Goal: Task Accomplishment & Management: Manage account settings

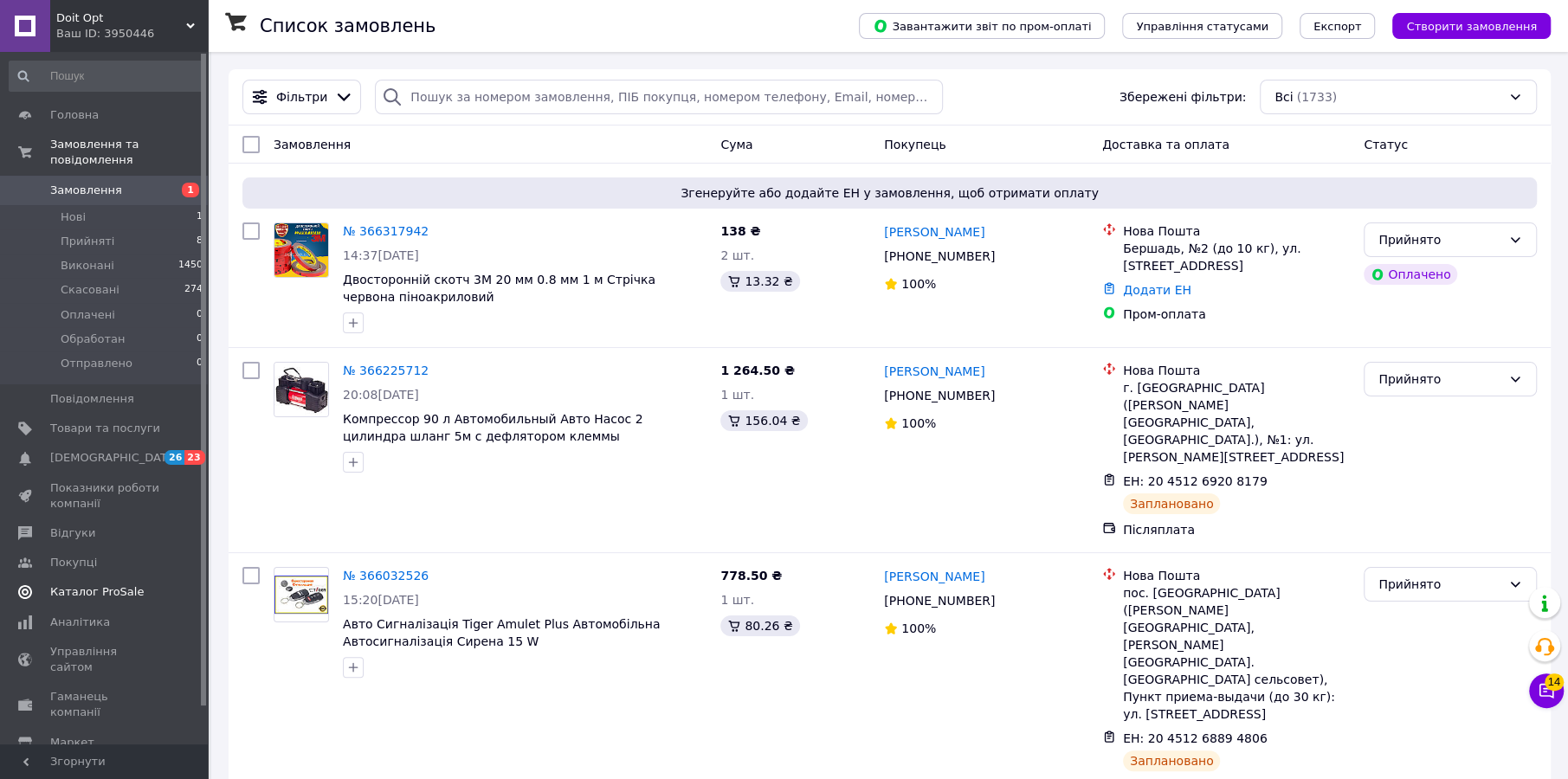
click at [93, 584] on span "Каталог ProSale" at bounding box center [97, 591] width 93 height 16
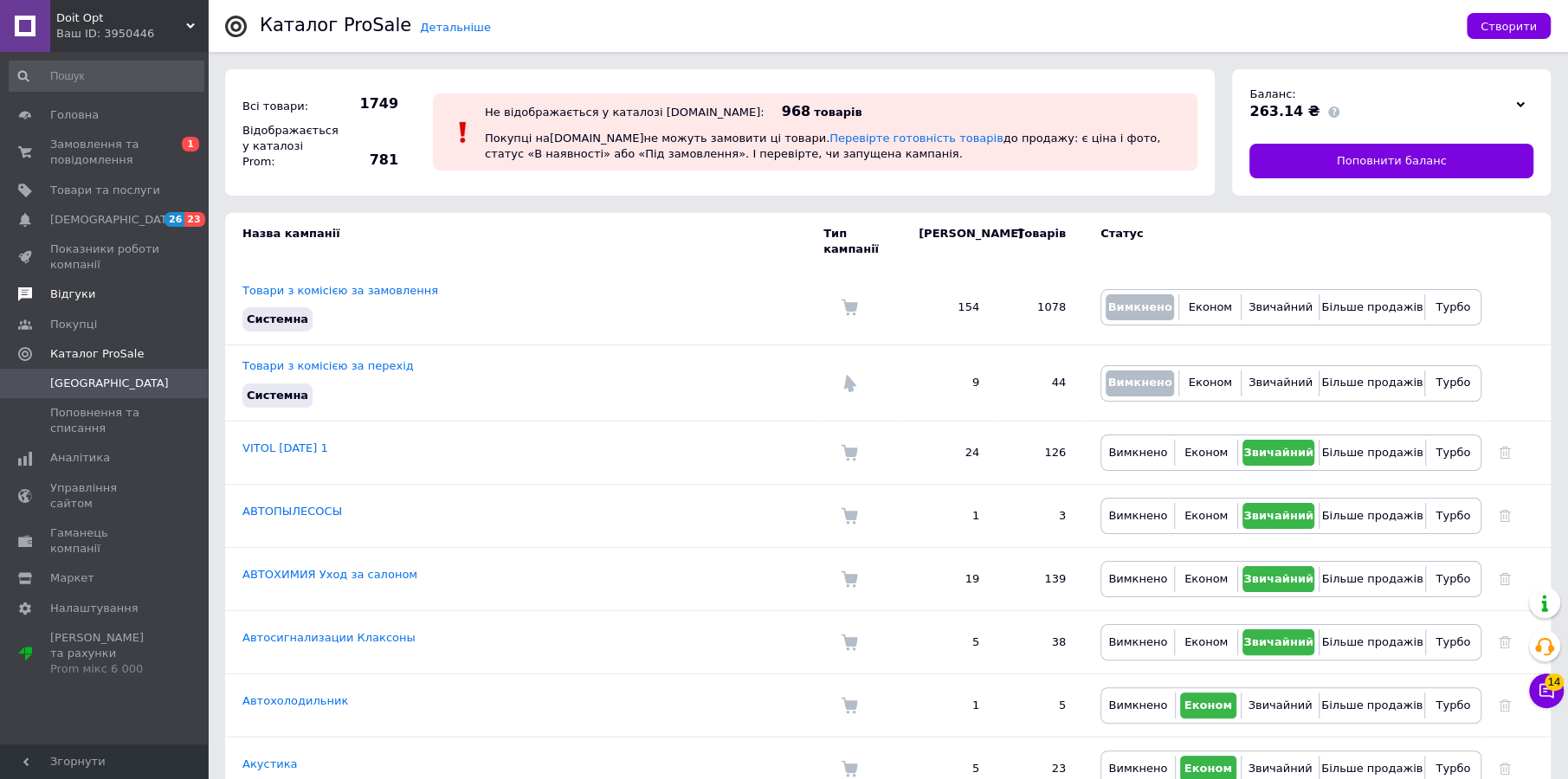
click at [93, 290] on span "Відгуки" at bounding box center [105, 294] width 110 height 16
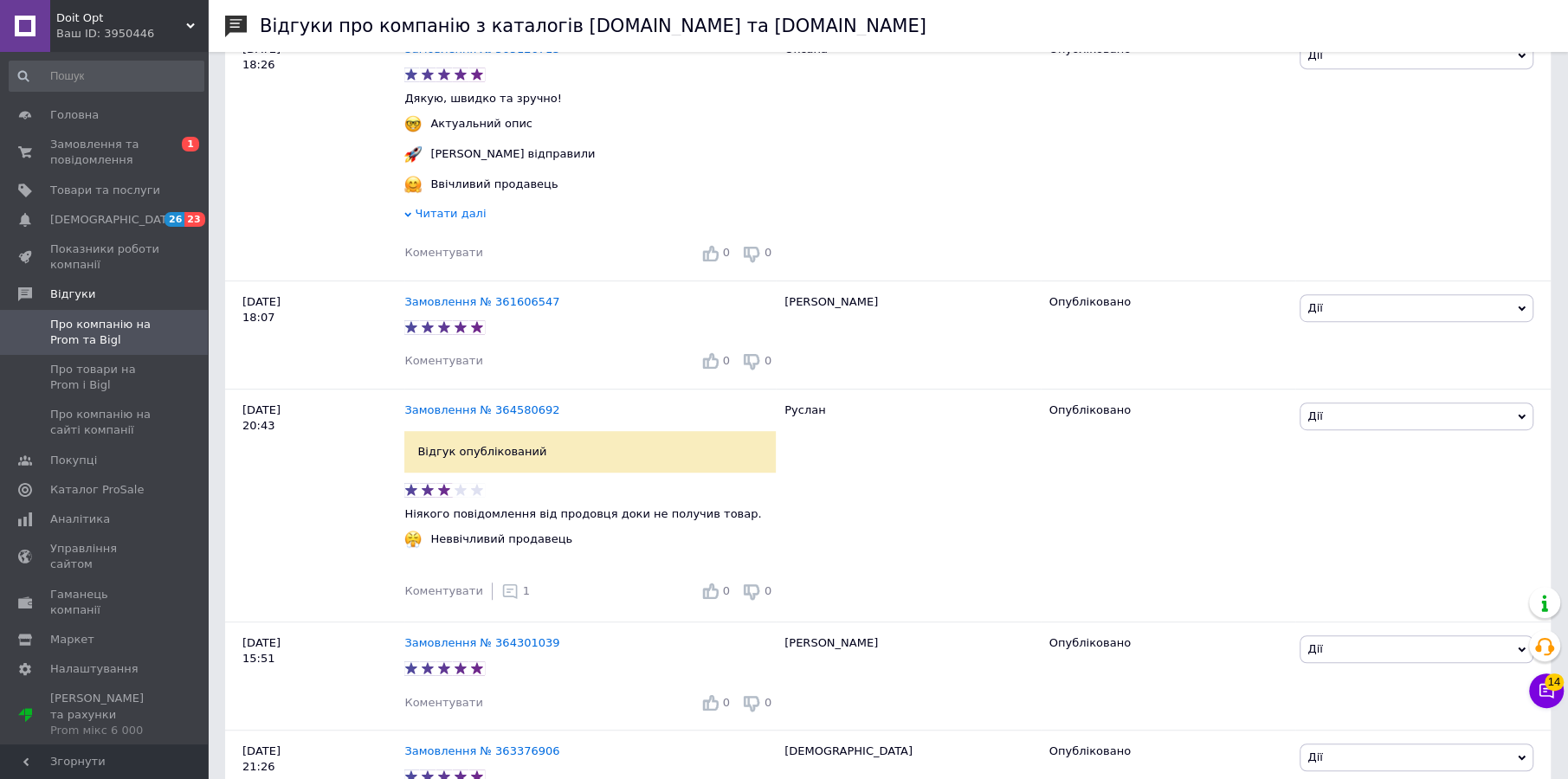
scroll to position [605, 0]
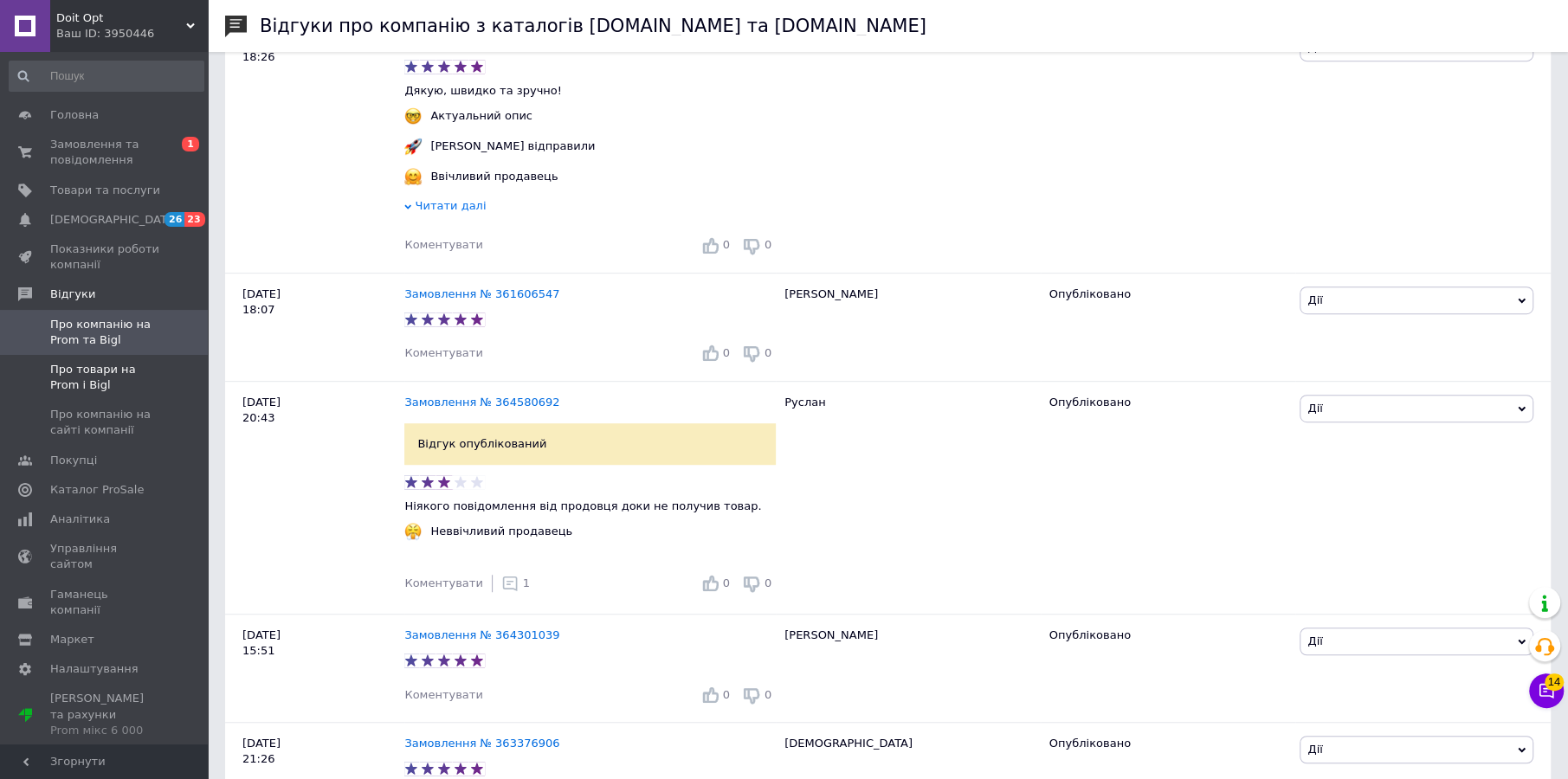
click at [85, 366] on span "Про товари на Prom і Bigl" at bounding box center [105, 377] width 110 height 31
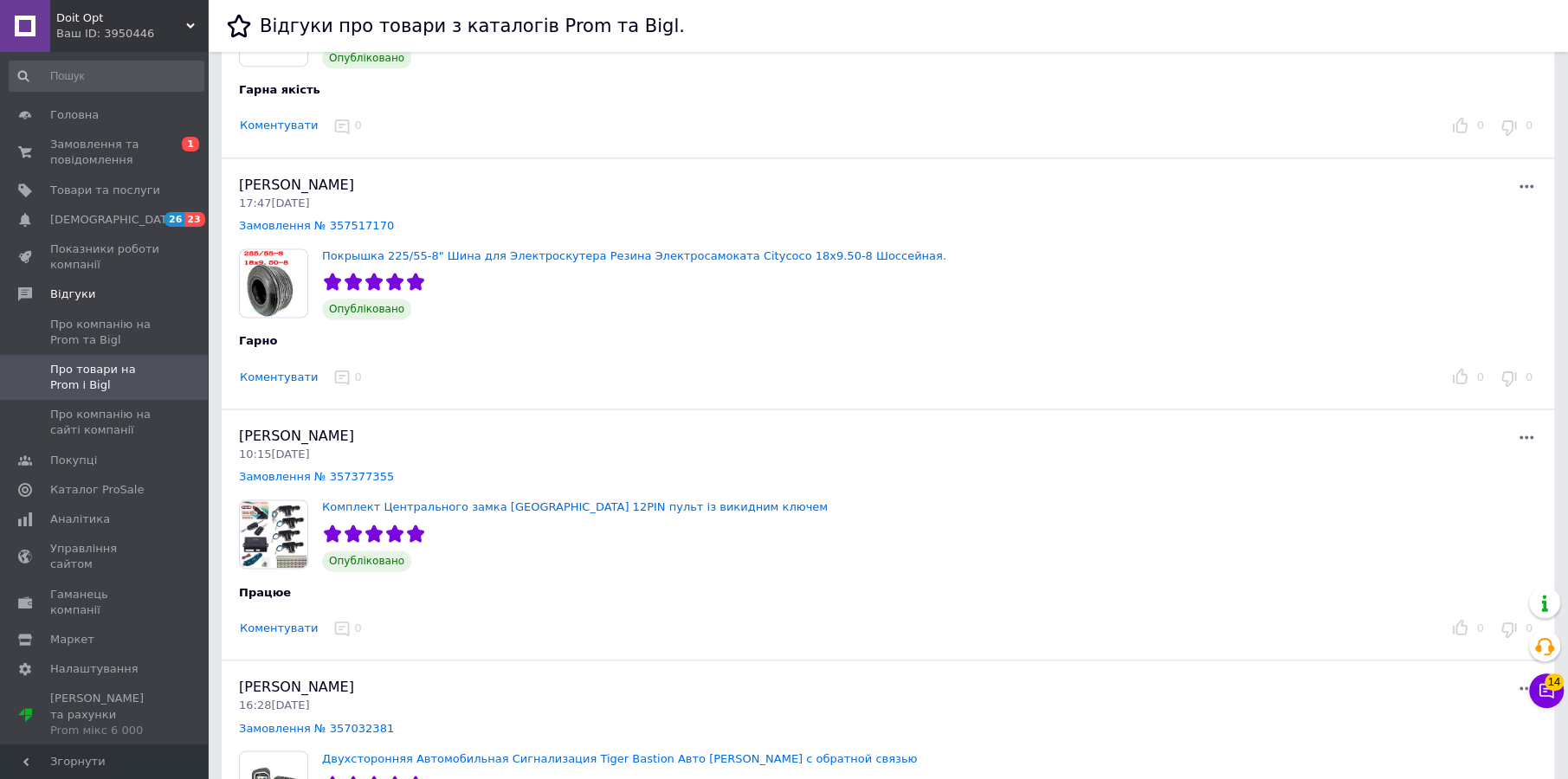
scroll to position [1817, 0]
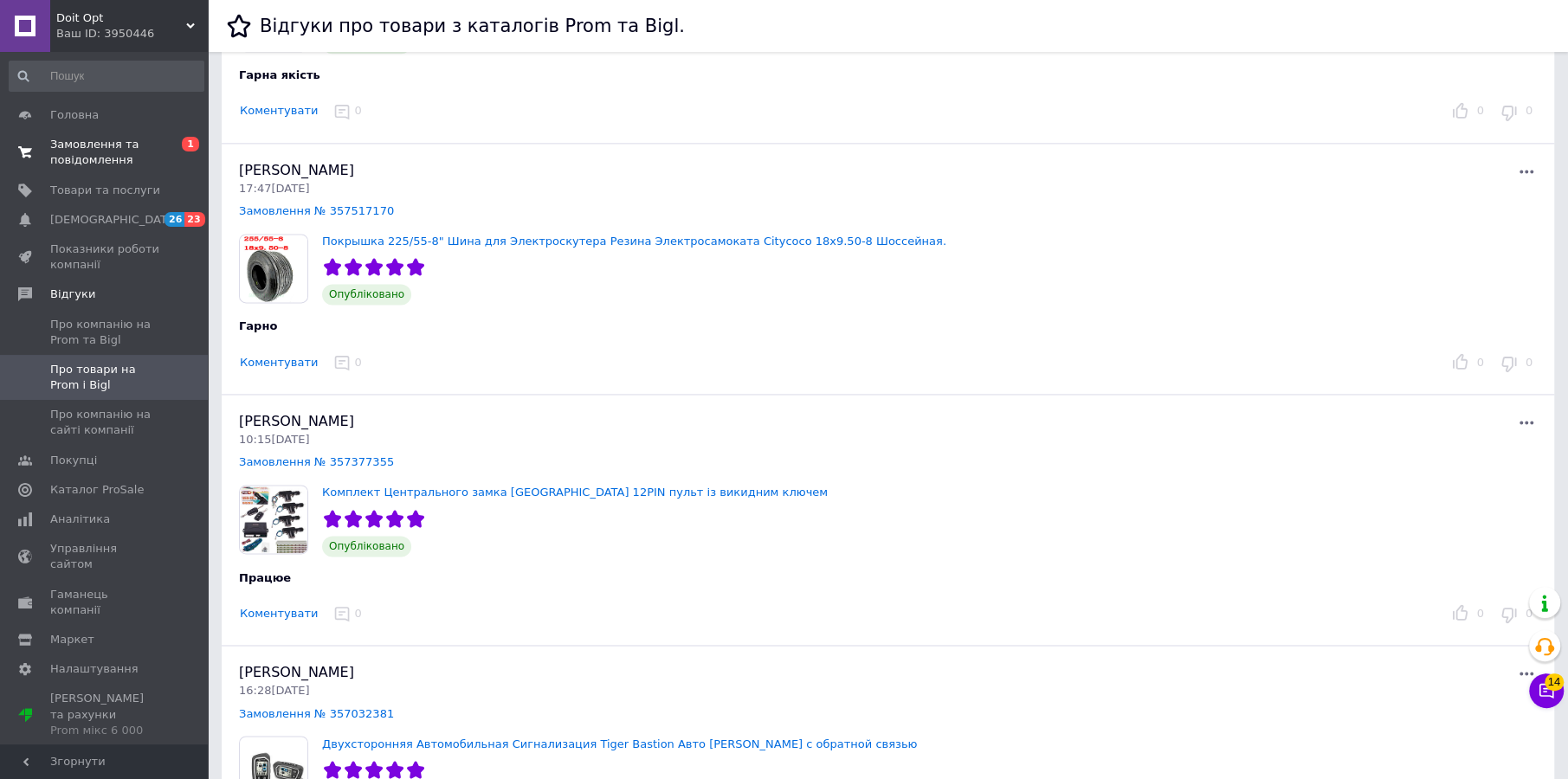
click at [78, 152] on span "Замовлення та повідомлення" at bounding box center [105, 152] width 110 height 31
